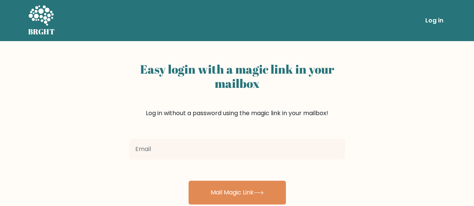
click at [436, 25] on link "Log in" at bounding box center [434, 20] width 24 height 15
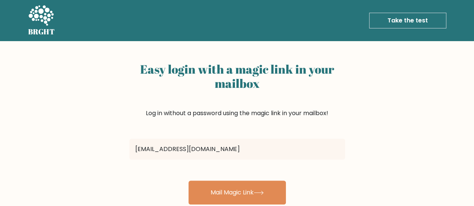
type input "jonhoyue13@gmail.com"
click at [188, 181] on button "Mail Magic Link" at bounding box center [236, 193] width 97 height 24
